Goal: Task Accomplishment & Management: Use online tool/utility

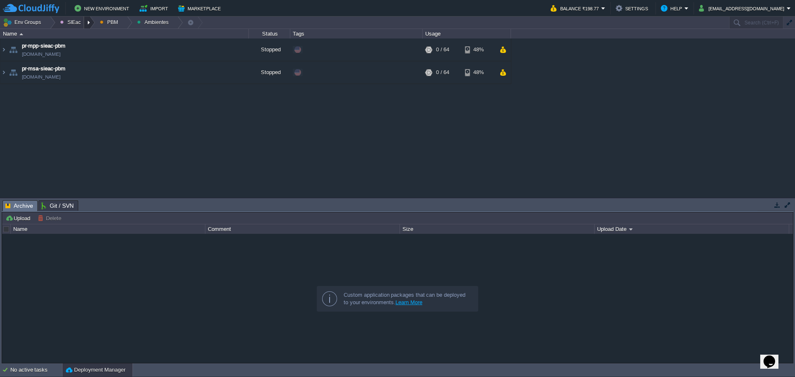
drag, startPoint x: 86, startPoint y: 19, endPoint x: 86, endPoint y: 28, distance: 9.1
click at [86, 19] on div at bounding box center [89, 23] width 11 height 12
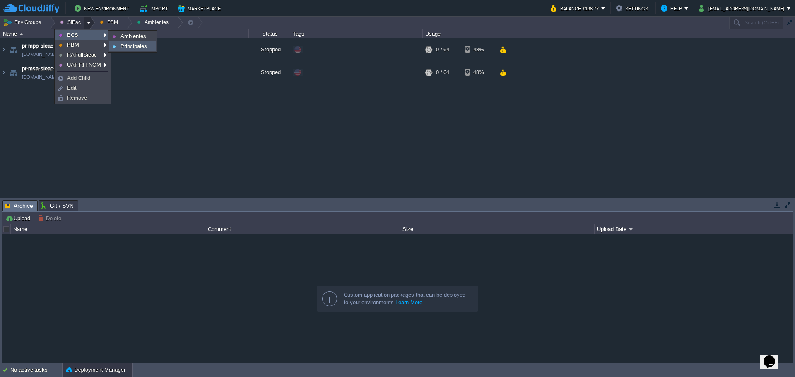
click at [133, 48] on span "Principales" at bounding box center [134, 46] width 27 height 6
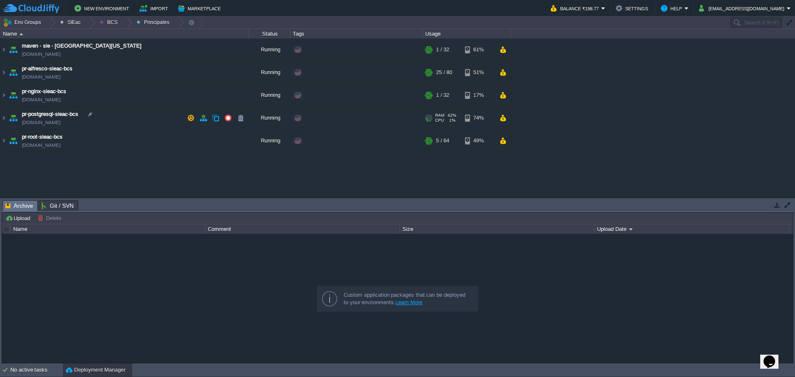
click at [161, 121] on td "pr-postgresql-sieac-bcs [DOMAIN_NAME]" at bounding box center [124, 118] width 248 height 23
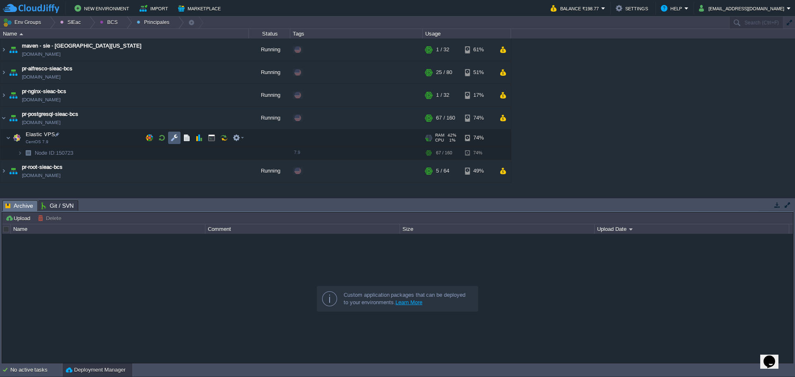
click at [173, 140] on button "button" at bounding box center [174, 137] width 7 height 7
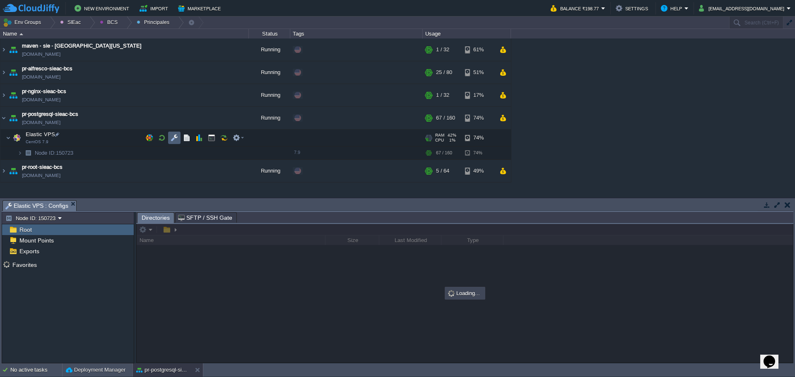
click at [178, 142] on td at bounding box center [174, 138] width 12 height 12
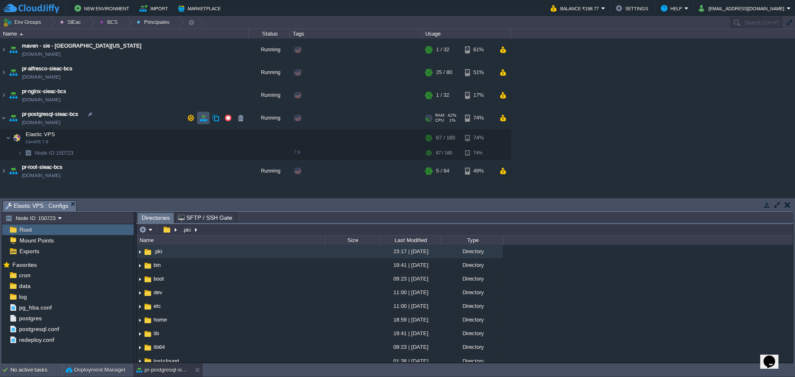
click at [200, 122] on button "button" at bounding box center [203, 117] width 7 height 7
click at [152, 138] on button "button" at bounding box center [149, 137] width 7 height 7
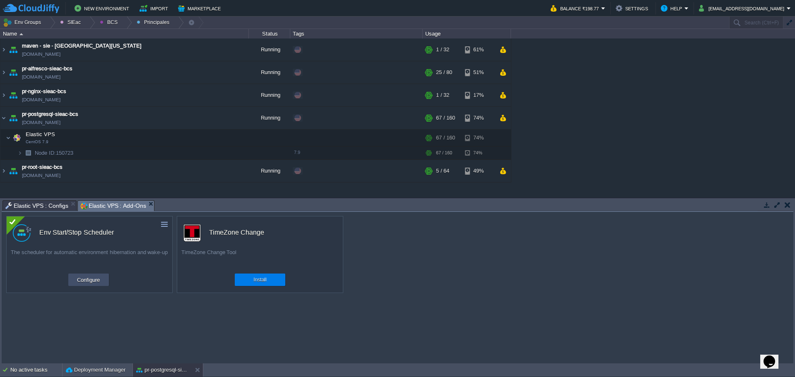
click at [87, 282] on button "Configure" at bounding box center [89, 280] width 28 height 10
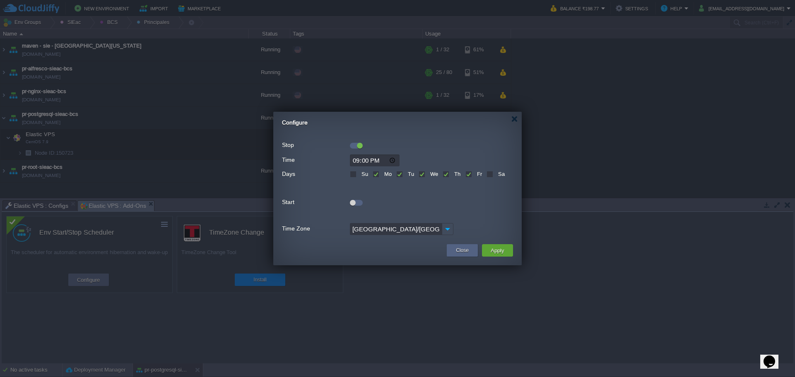
drag, startPoint x: 356, startPoint y: 198, endPoint x: 356, endPoint y: 203, distance: 5.4
click at [356, 198] on div at bounding box center [356, 201] width 13 height 9
click at [356, 203] on div at bounding box center [356, 203] width 13 height 6
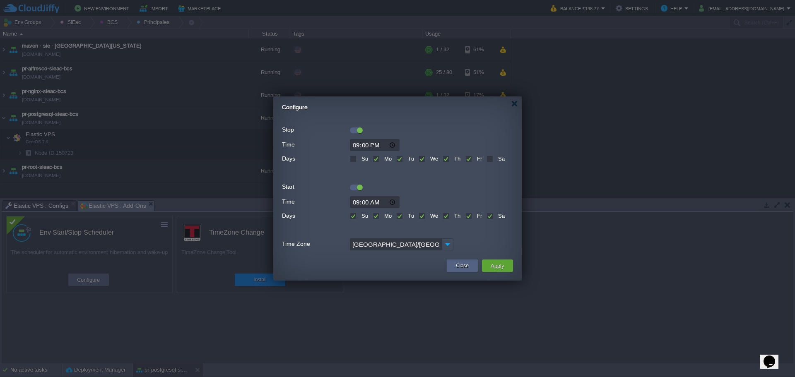
click at [360, 203] on input "09:00" at bounding box center [375, 202] width 50 height 12
type input "07:50"
click at [357, 217] on div "Su" at bounding box center [359, 215] width 18 height 10
click at [359, 217] on label "Su" at bounding box center [363, 216] width 9 height 6
click at [352, 217] on input "Su" at bounding box center [352, 216] width 5 height 5
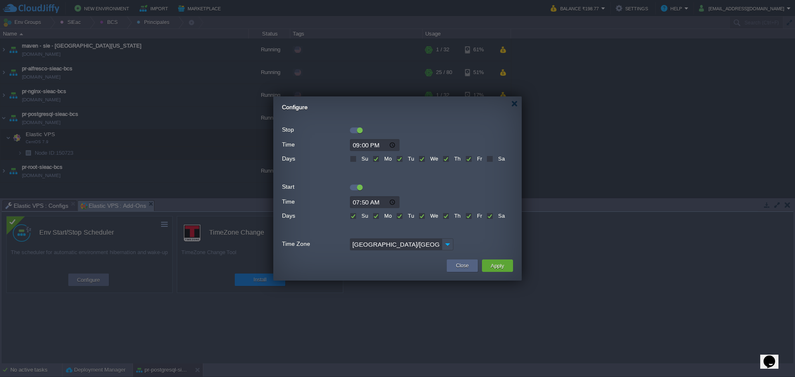
checkbox input "false"
click at [496, 218] on label "Sa" at bounding box center [500, 216] width 9 height 6
click at [489, 218] on input "Sa" at bounding box center [489, 216] width 5 height 5
checkbox input "false"
click at [496, 275] on div "Close Apply" at bounding box center [397, 268] width 248 height 26
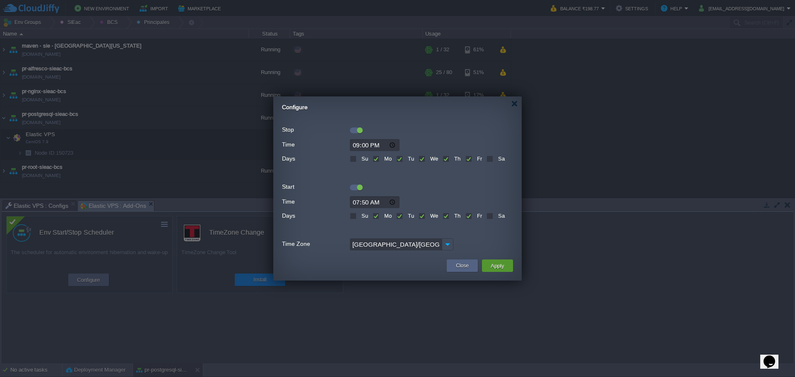
click at [496, 271] on td "Apply" at bounding box center [497, 266] width 31 height 12
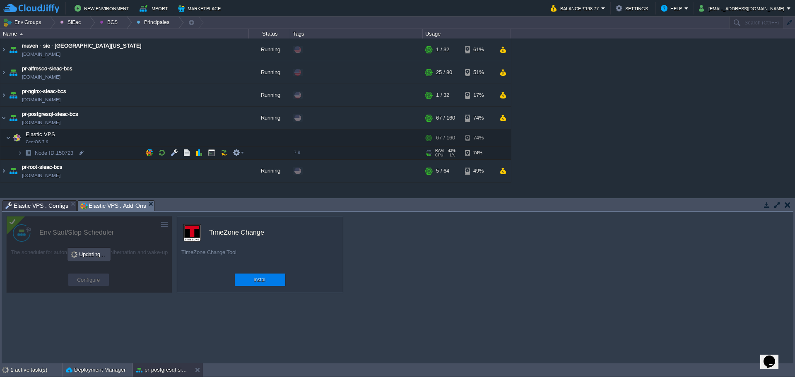
click at [15, 153] on img at bounding box center [12, 150] width 12 height 7
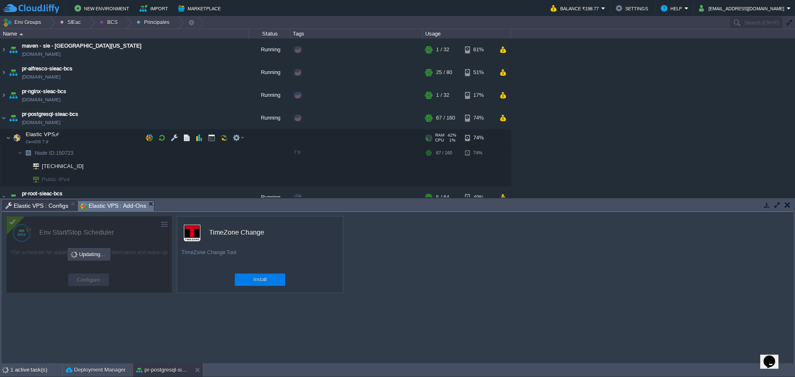
click at [11, 137] on img at bounding box center [17, 138] width 12 height 17
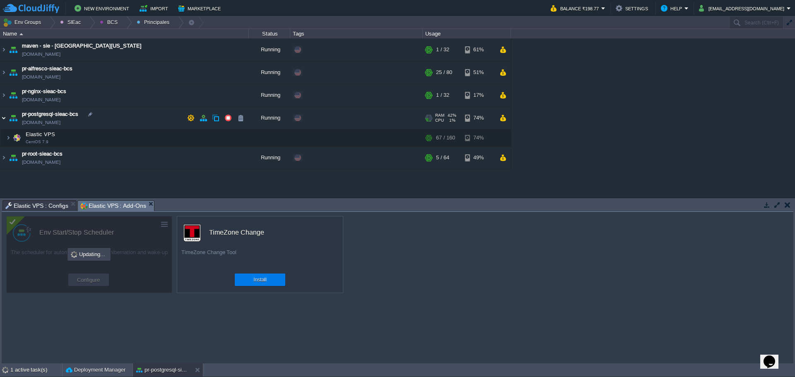
click at [4, 120] on img at bounding box center [3, 118] width 7 height 22
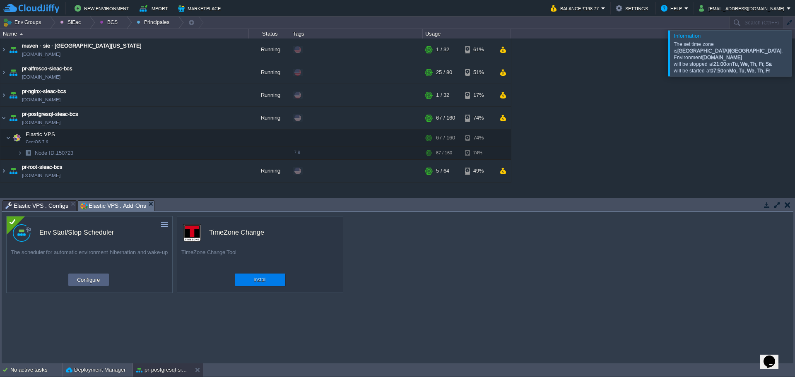
click at [526, 271] on div "custom Env Start/Stop Scheduler The scheduler for automatic environment hiberna…" at bounding box center [398, 288] width 792 height 152
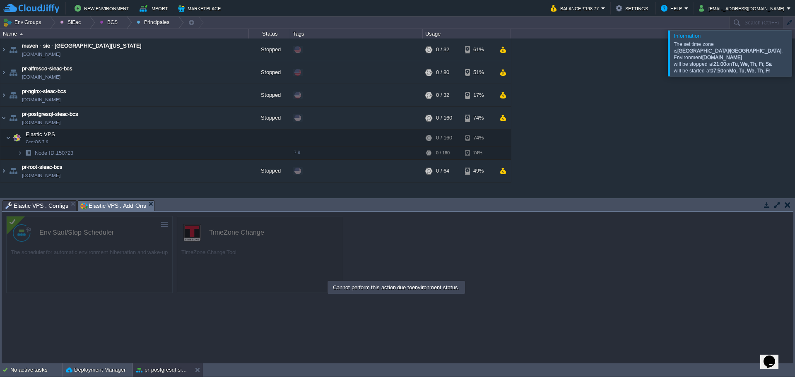
click at [581, 259] on div at bounding box center [398, 288] width 792 height 152
